Goal: Find specific page/section: Find specific page/section

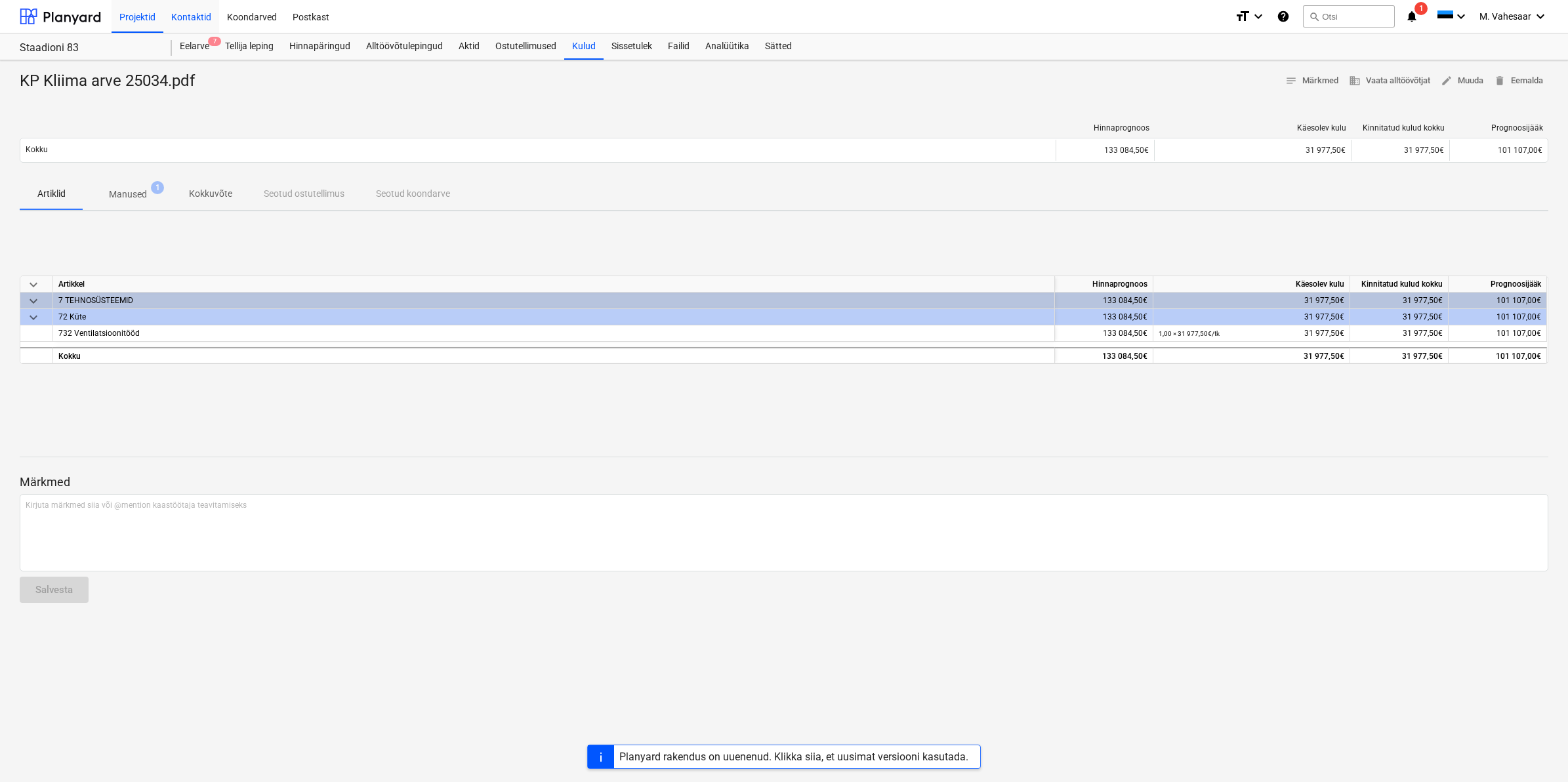
click at [197, 11] on div "Kontaktid" at bounding box center [191, 16] width 56 height 33
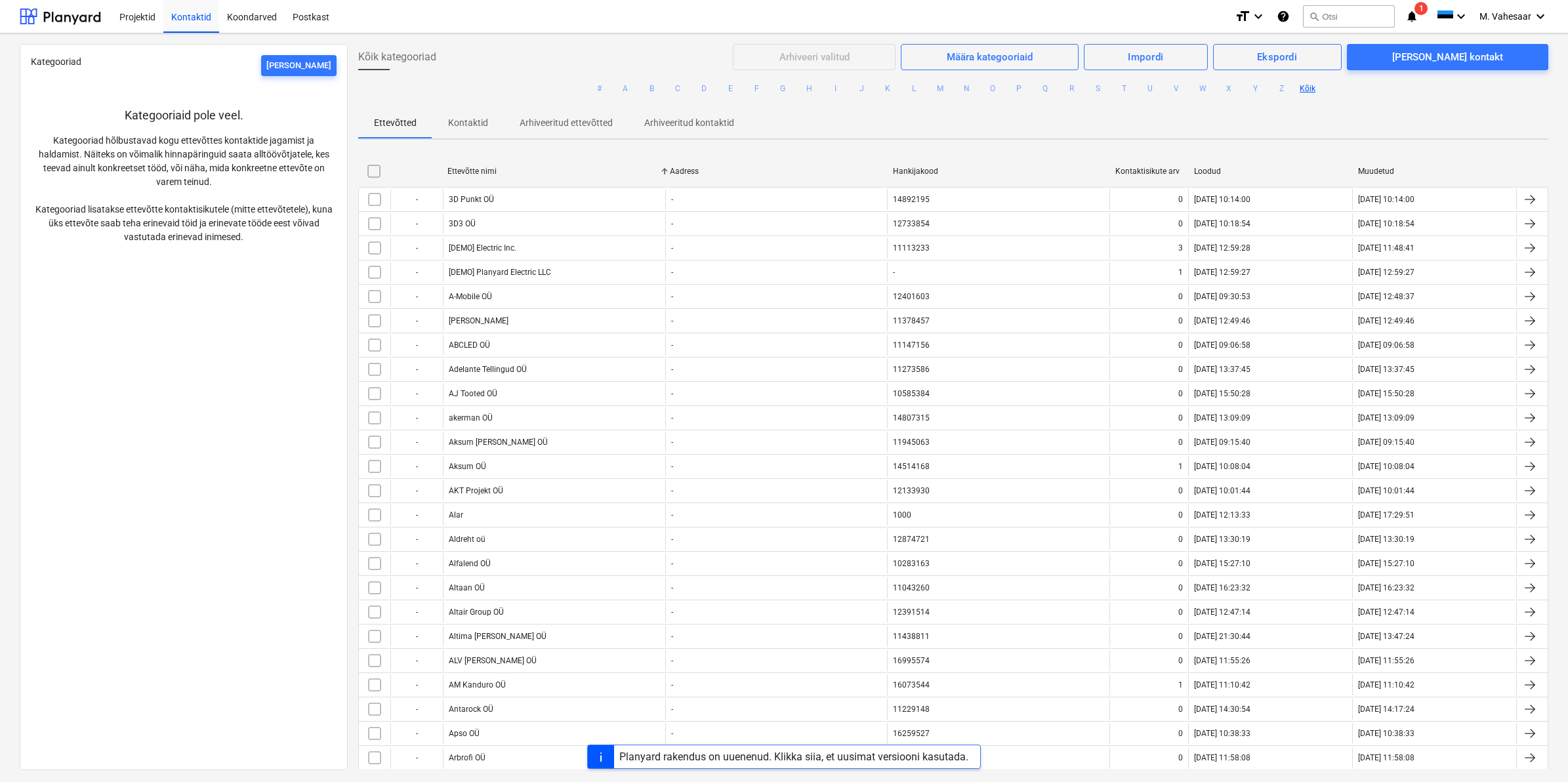
click at [1325, 12] on div "Projekti ületoomine ebaõnnestus" at bounding box center [1315, 14] width 151 height 16
click at [1348, 11] on div "Projekti ületoomine ebaõnnestus" at bounding box center [1315, 14] width 151 height 16
click at [1349, 11] on div "Projekti ületoomine ebaõnnestus" at bounding box center [1315, 14] width 151 height 16
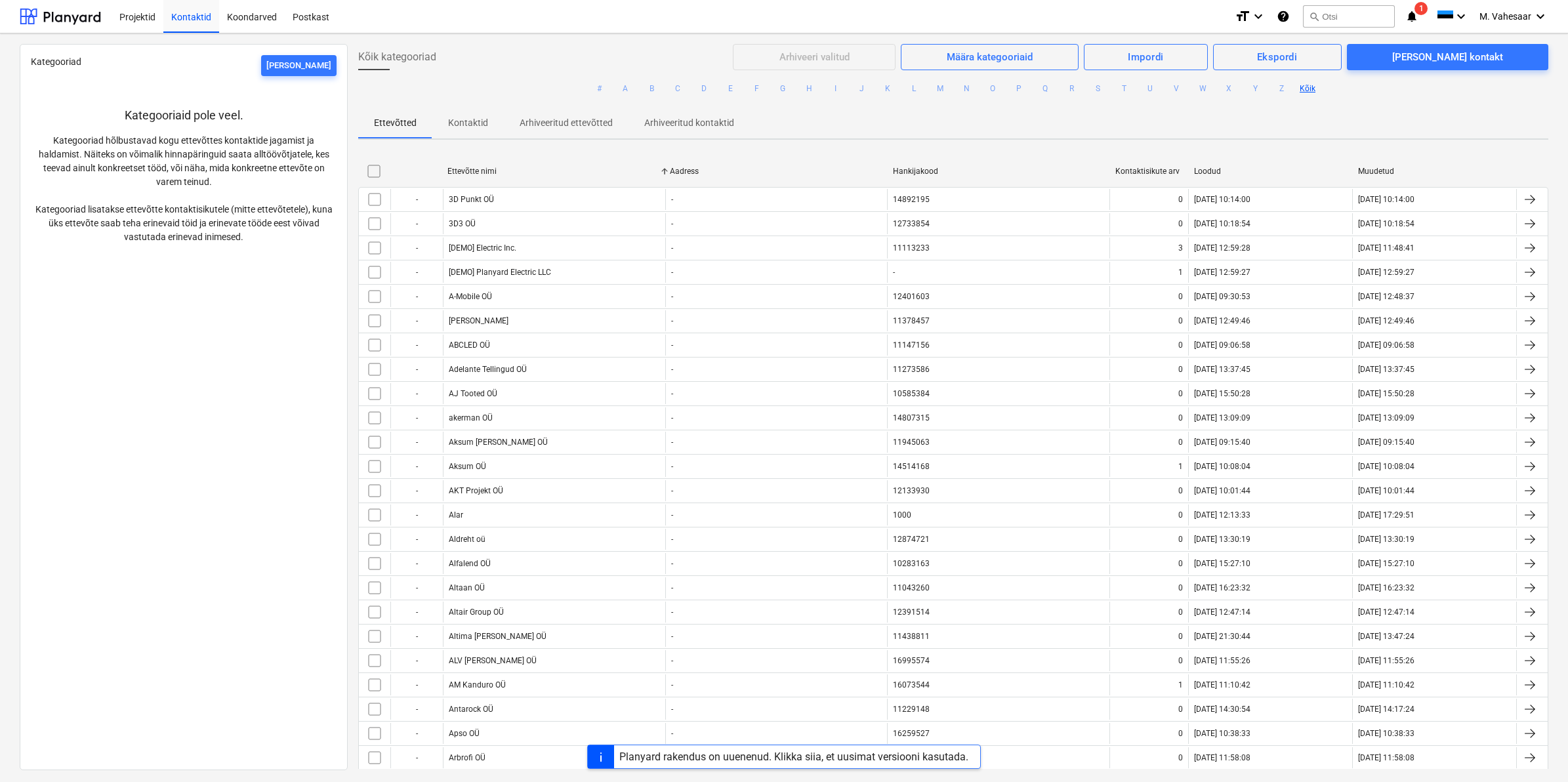
copy div "ebaõnnestus"
click at [1349, 11] on div "Projekti ületoomine ebaõnnestus" at bounding box center [1315, 14] width 151 height 16
click at [1316, 15] on div "Projekti ületoomine ebaõnnestus" at bounding box center [1315, 14] width 151 height 16
click at [1347, 9] on div "Projekti ületoomine ebaõnnestus" at bounding box center [1315, 14] width 151 height 16
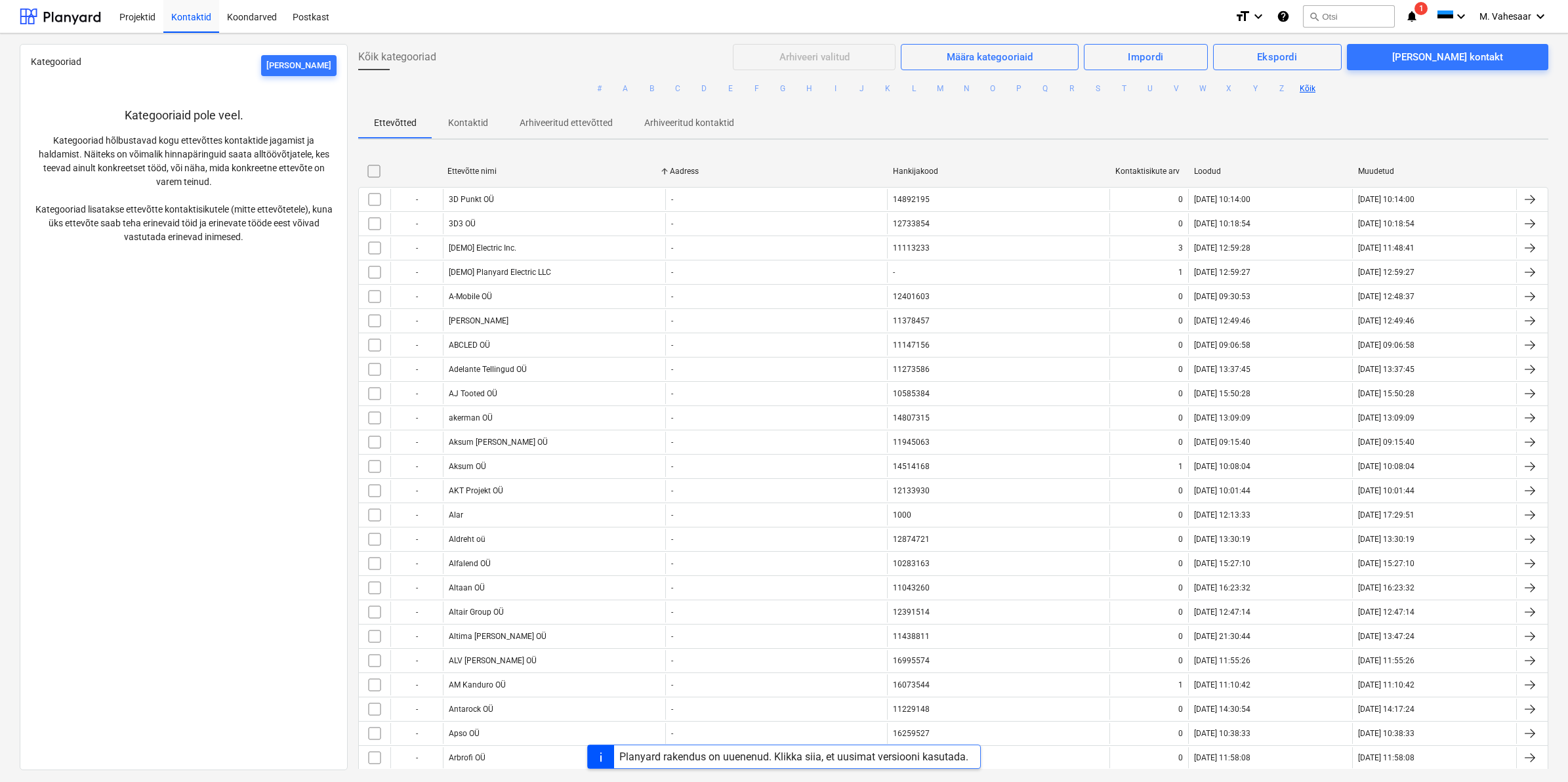
click at [1347, 11] on div "Projekti ületoomine ebaõnnestus" at bounding box center [1315, 14] width 151 height 16
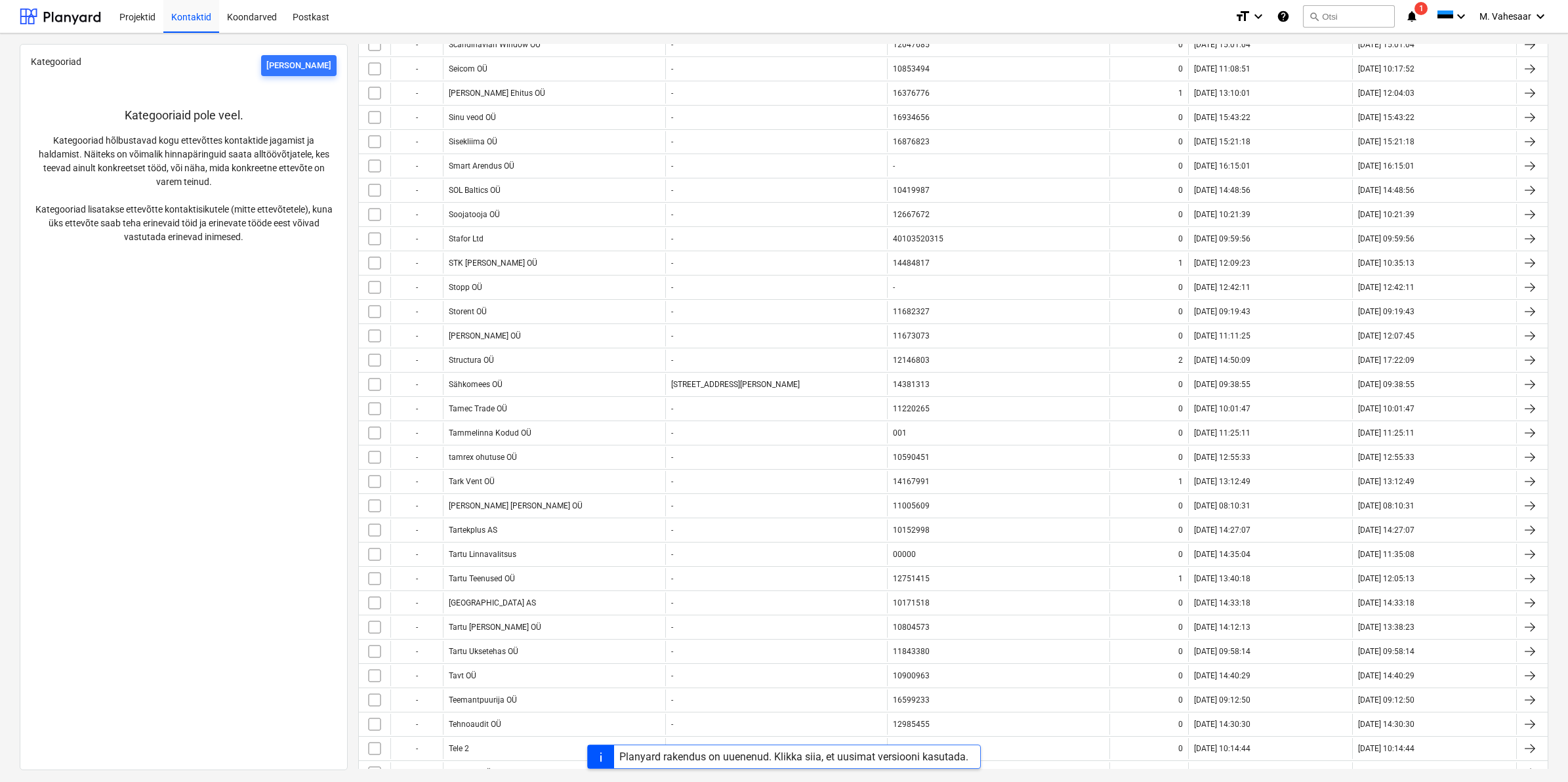
scroll to position [5661, 0]
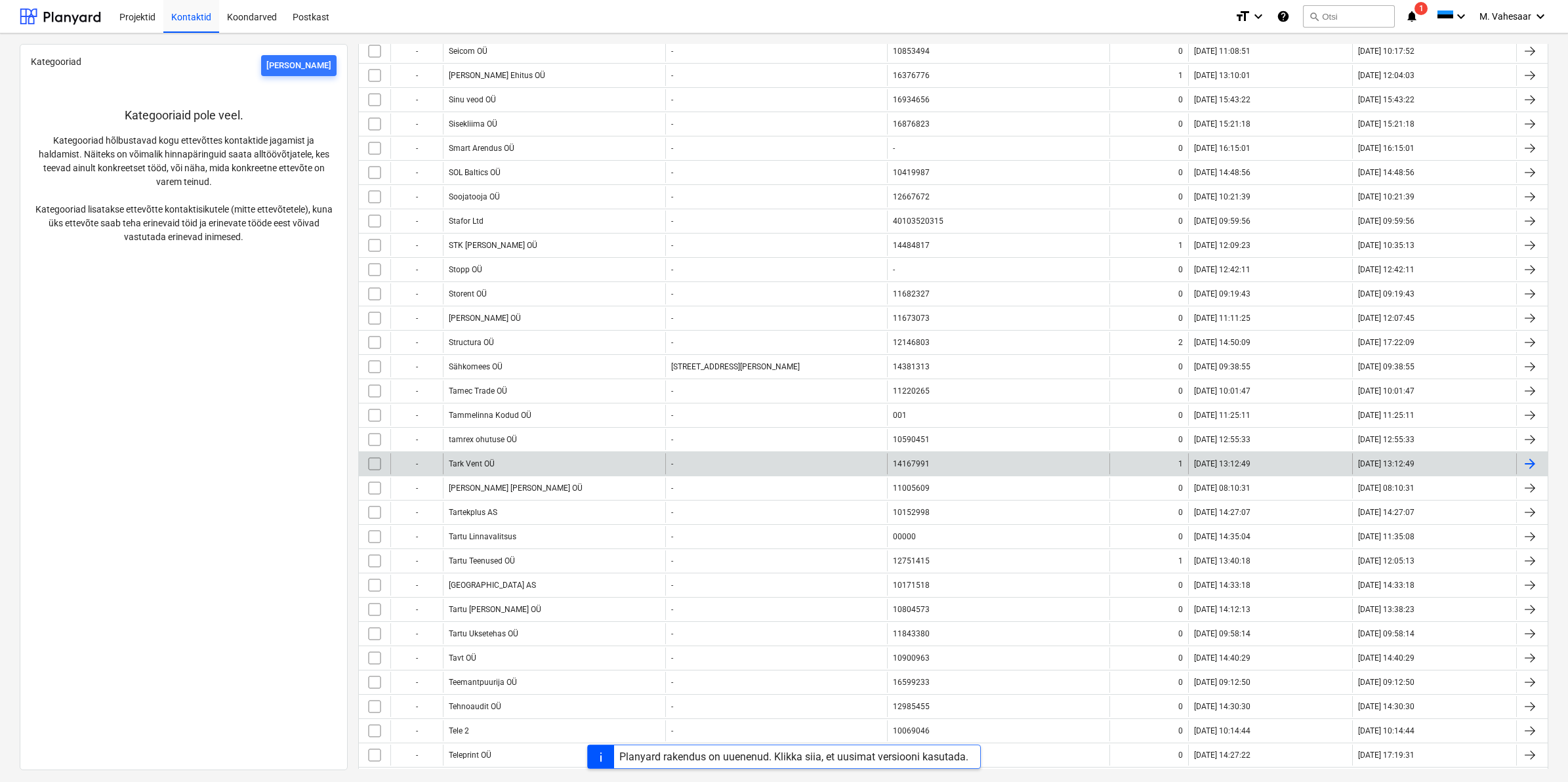
click at [528, 475] on div "Tark Vent OÜ" at bounding box center [554, 464] width 223 height 21
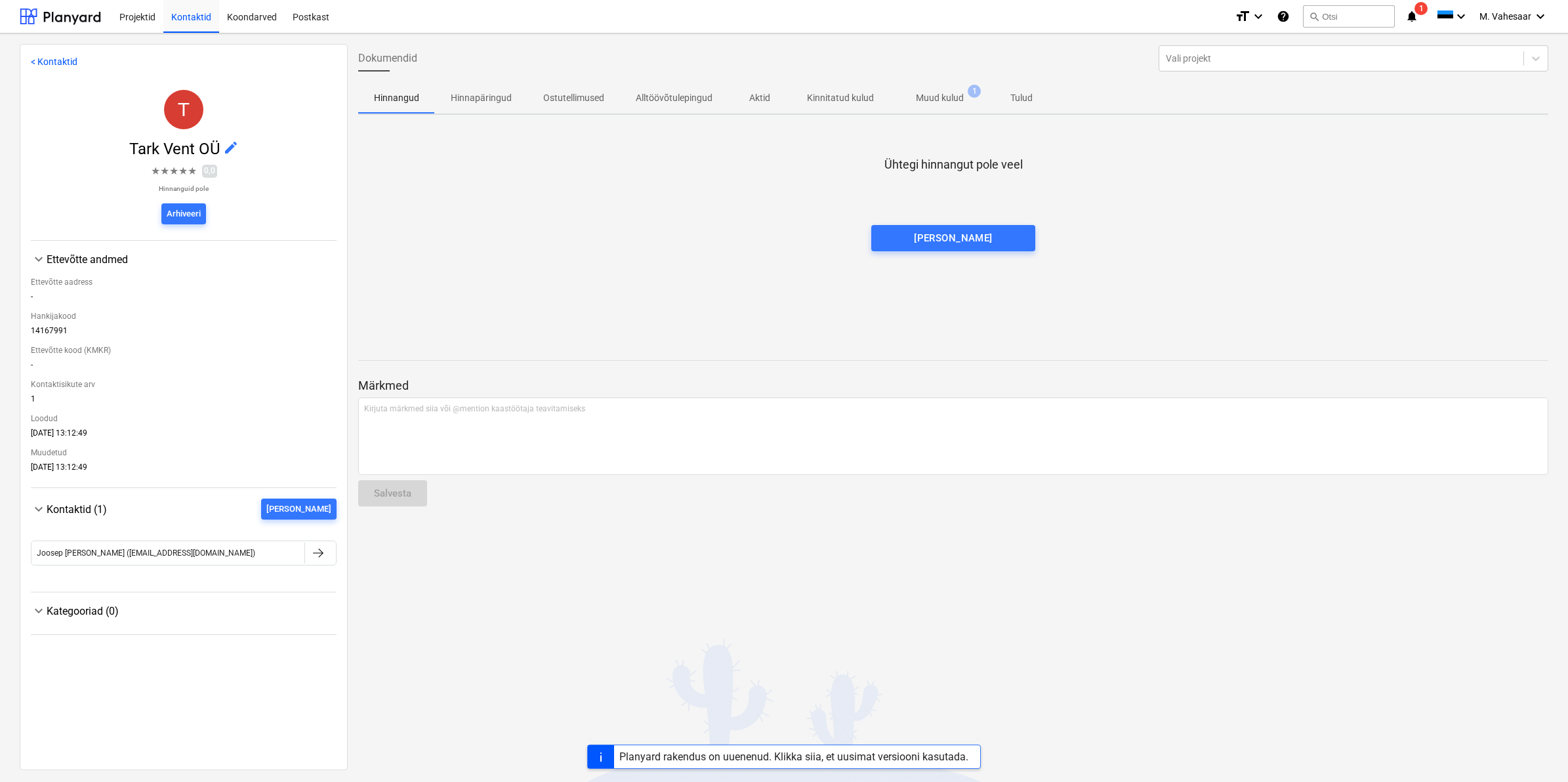
click at [922, 93] on p "Muud kulud" at bounding box center [940, 98] width 48 height 14
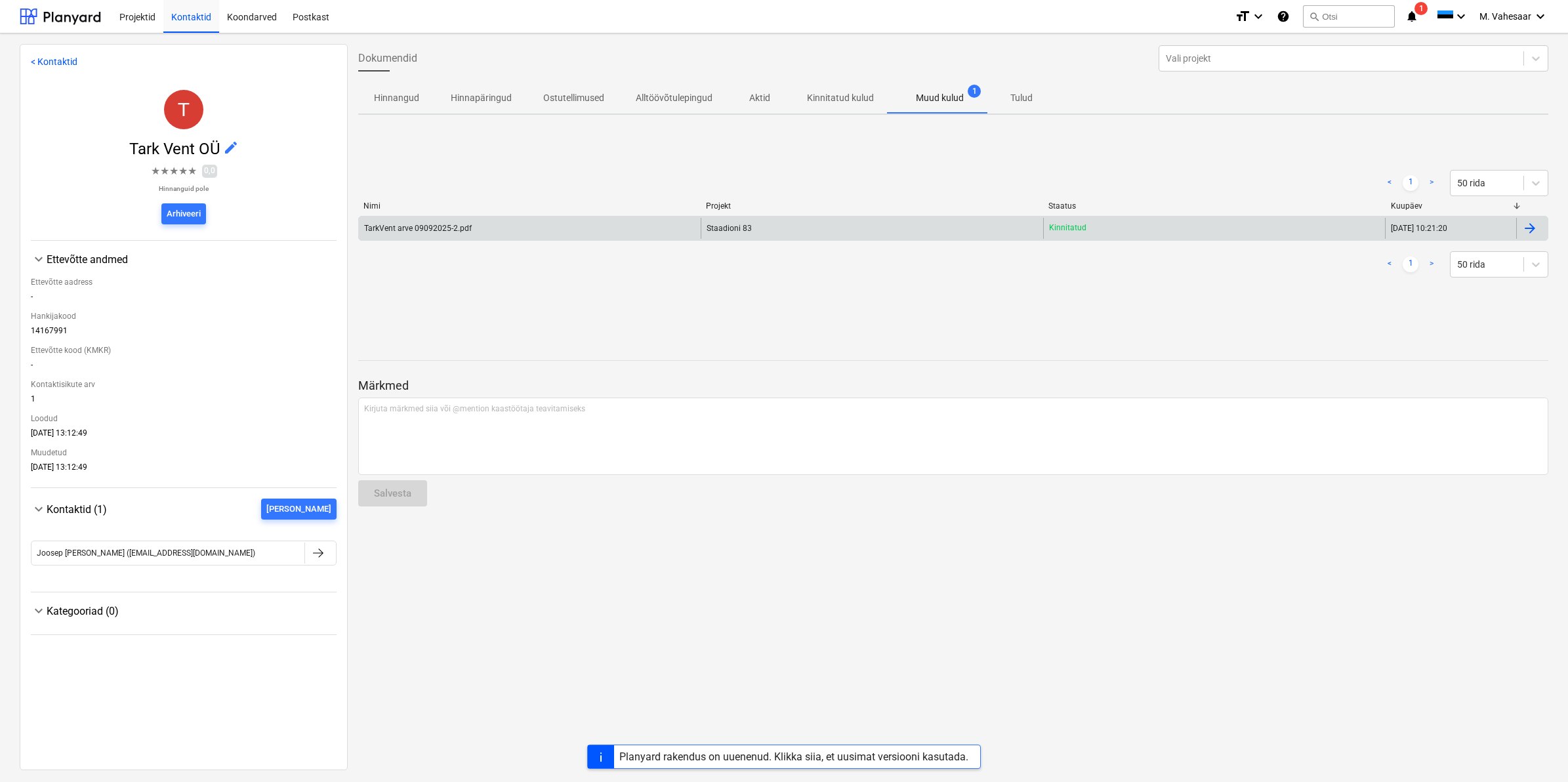
click at [1526, 228] on div at bounding box center [1530, 229] width 16 height 16
